Goal: Task Accomplishment & Management: Manage account settings

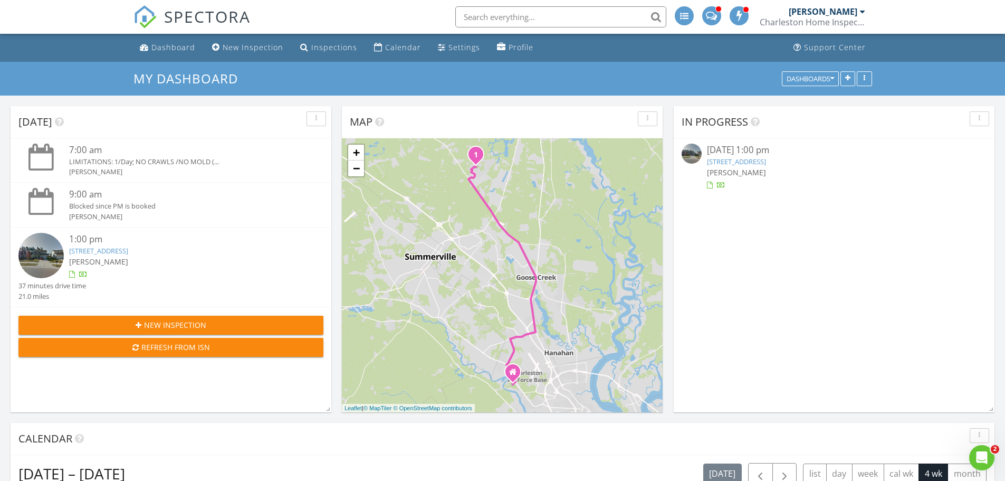
click at [726, 159] on link "[STREET_ADDRESS]" at bounding box center [736, 161] width 59 height 9
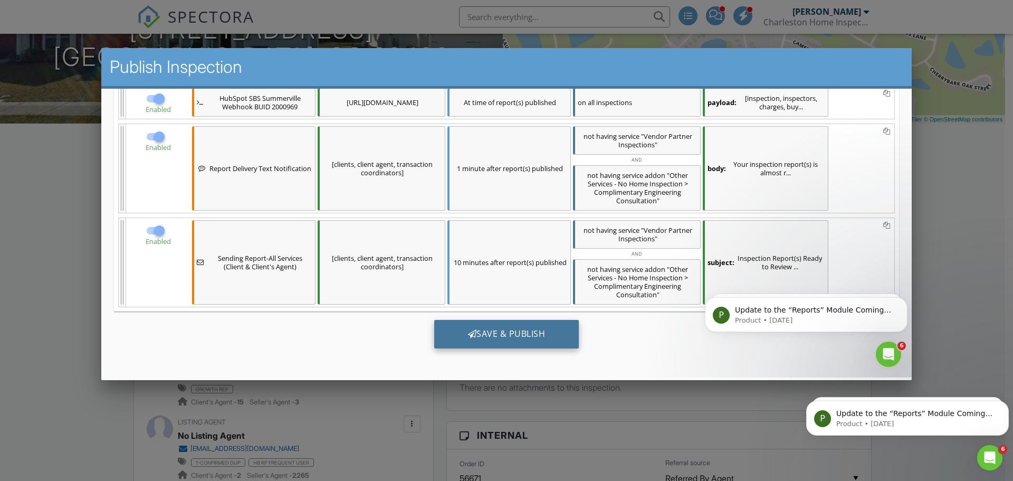
click at [507, 334] on div "Save & Publish" at bounding box center [506, 334] width 145 height 28
